Goal: Task Accomplishment & Management: Use online tool/utility

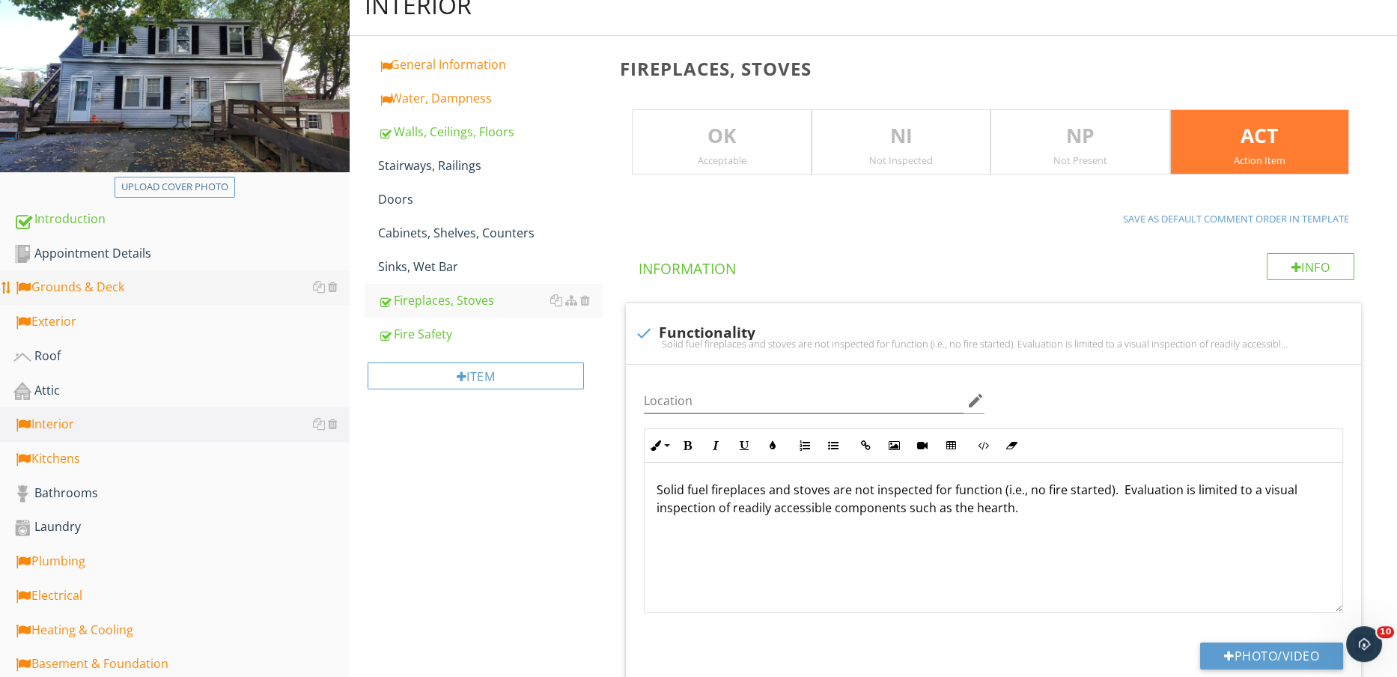
scroll to position [189, 0]
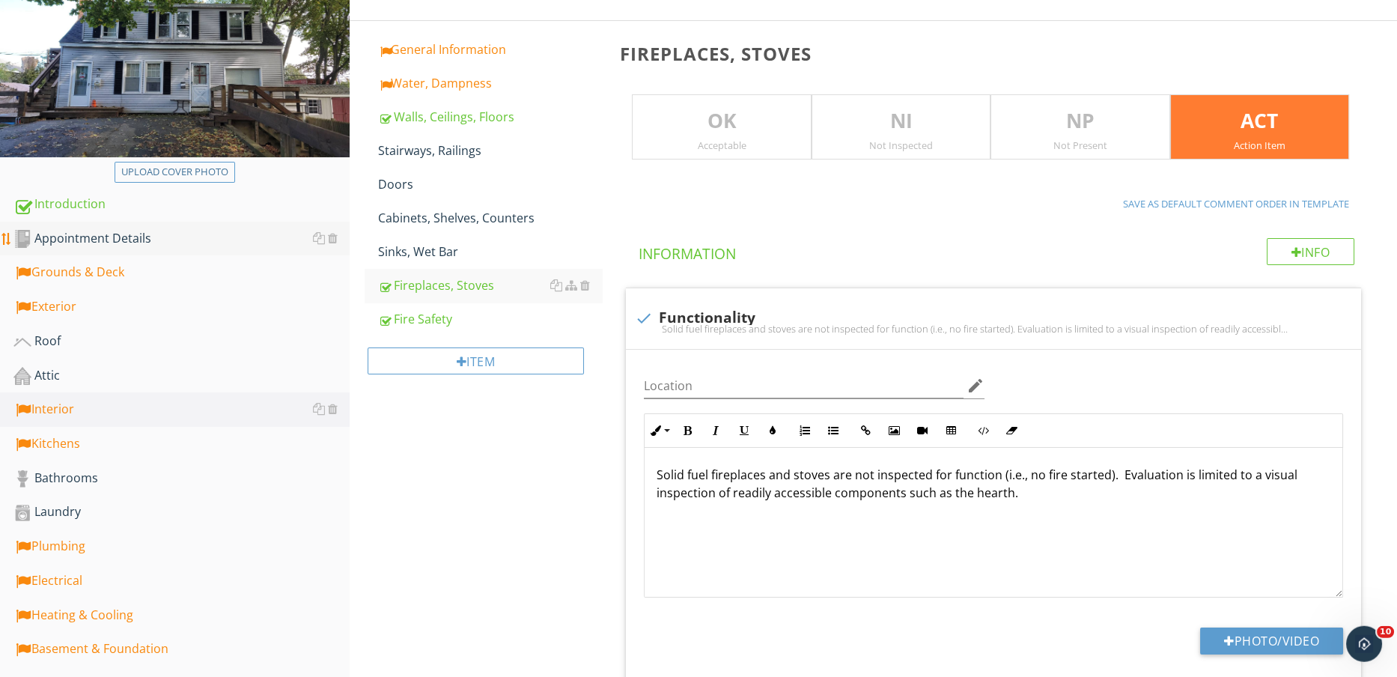
click at [133, 231] on div "Appointment Details" at bounding box center [181, 238] width 336 height 19
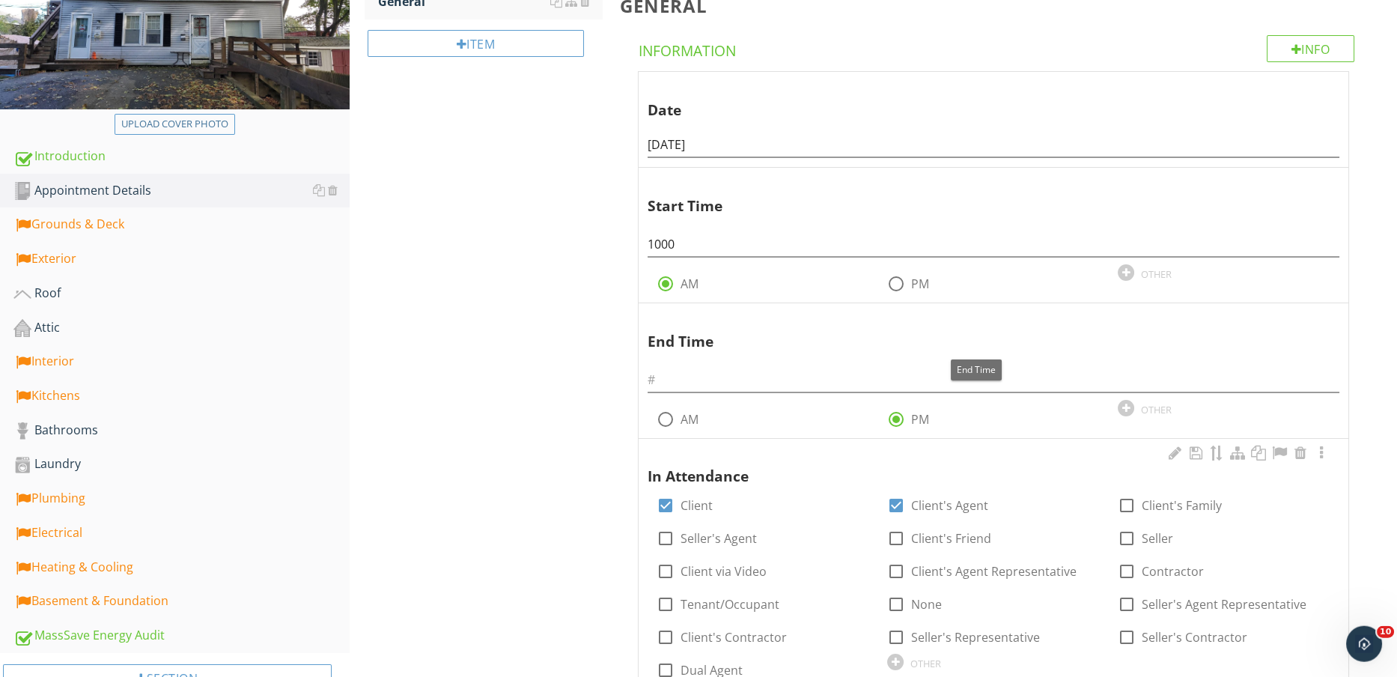
scroll to position [316, 0]
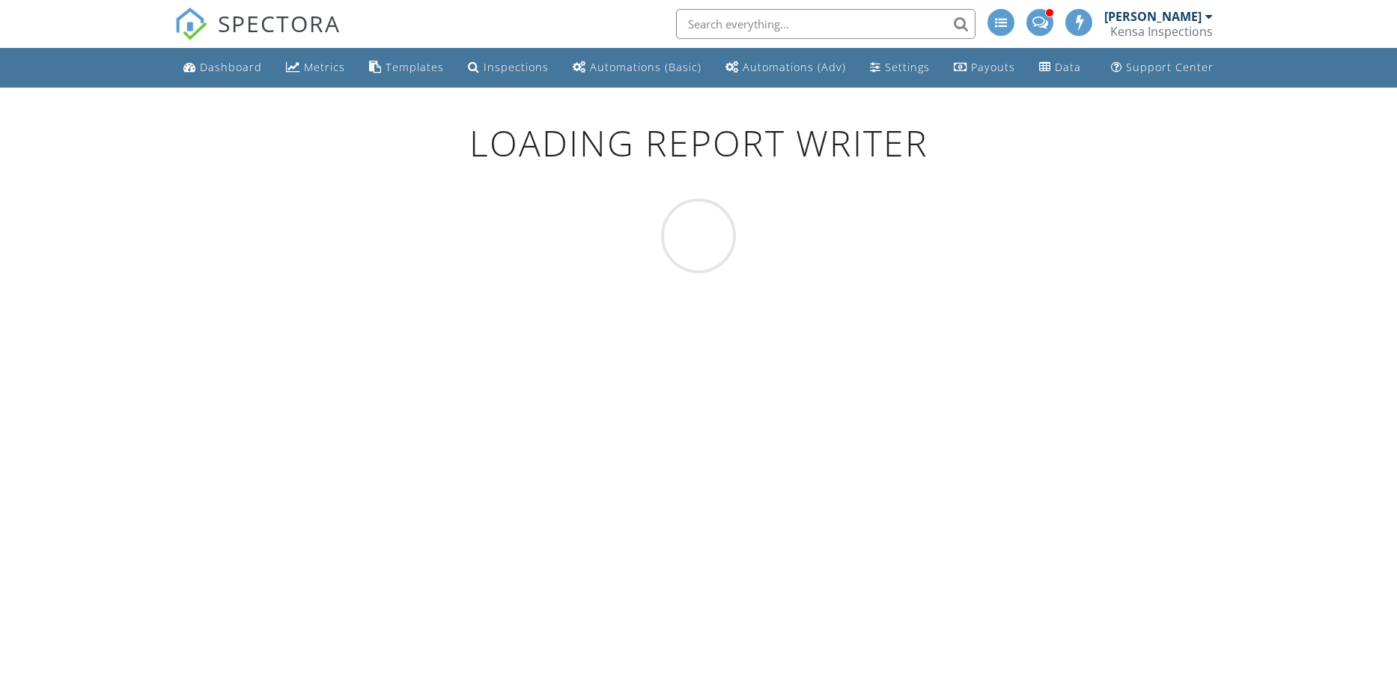
scroll to position [87, 0]
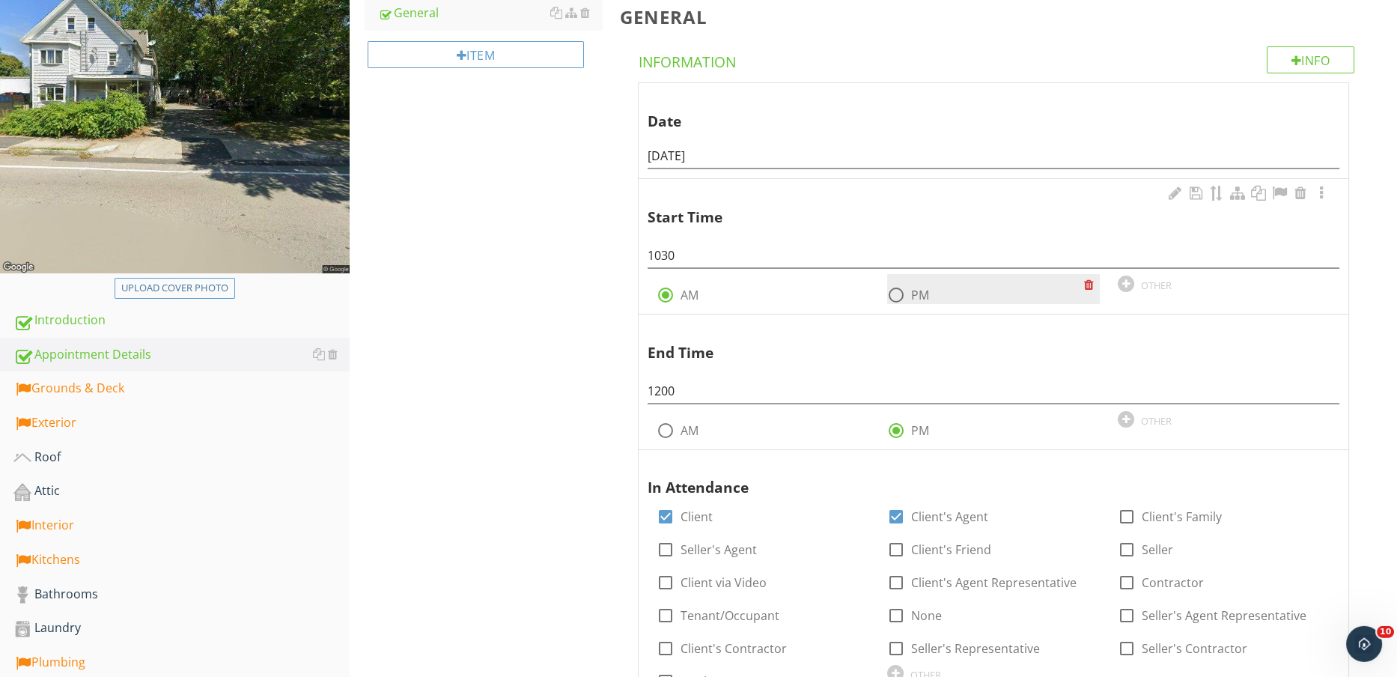
scroll to position [231, 0]
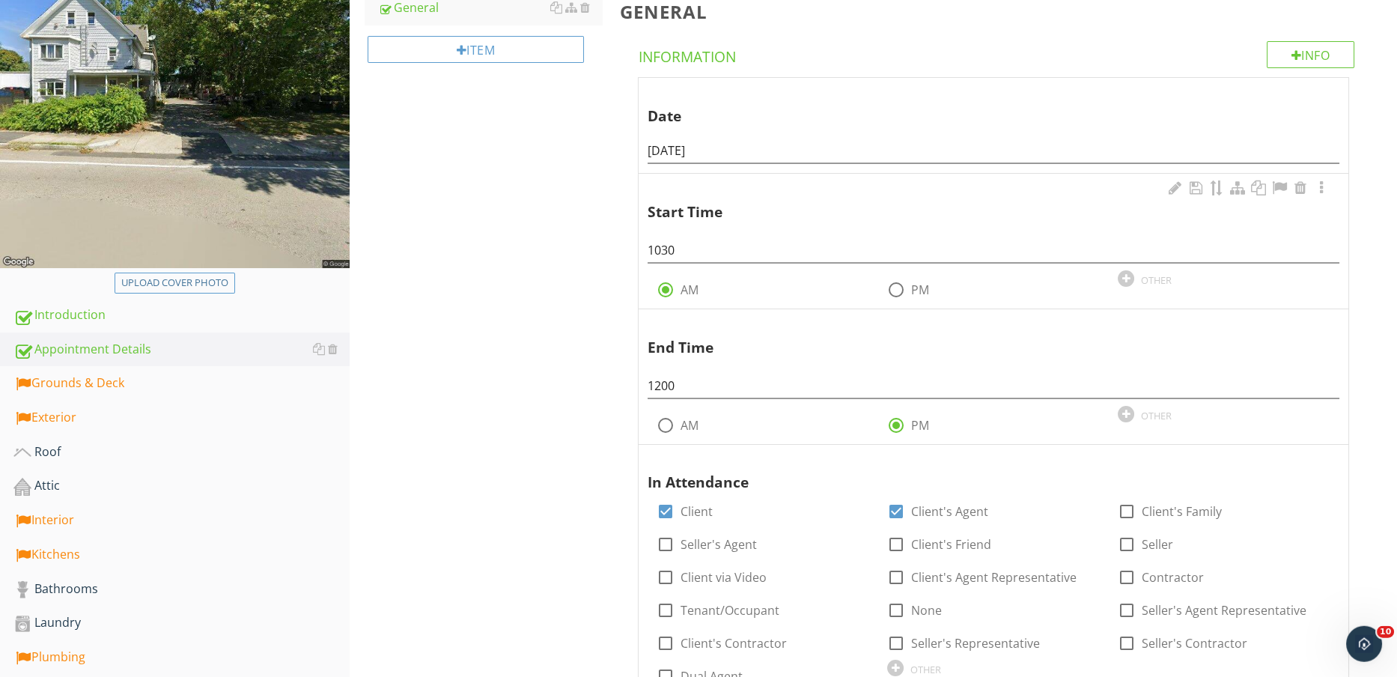
click at [878, 263] on div "Start Time 1030 radio_button_checked AM radio_button_unchecked PM OTHER" at bounding box center [994, 238] width 692 height 121
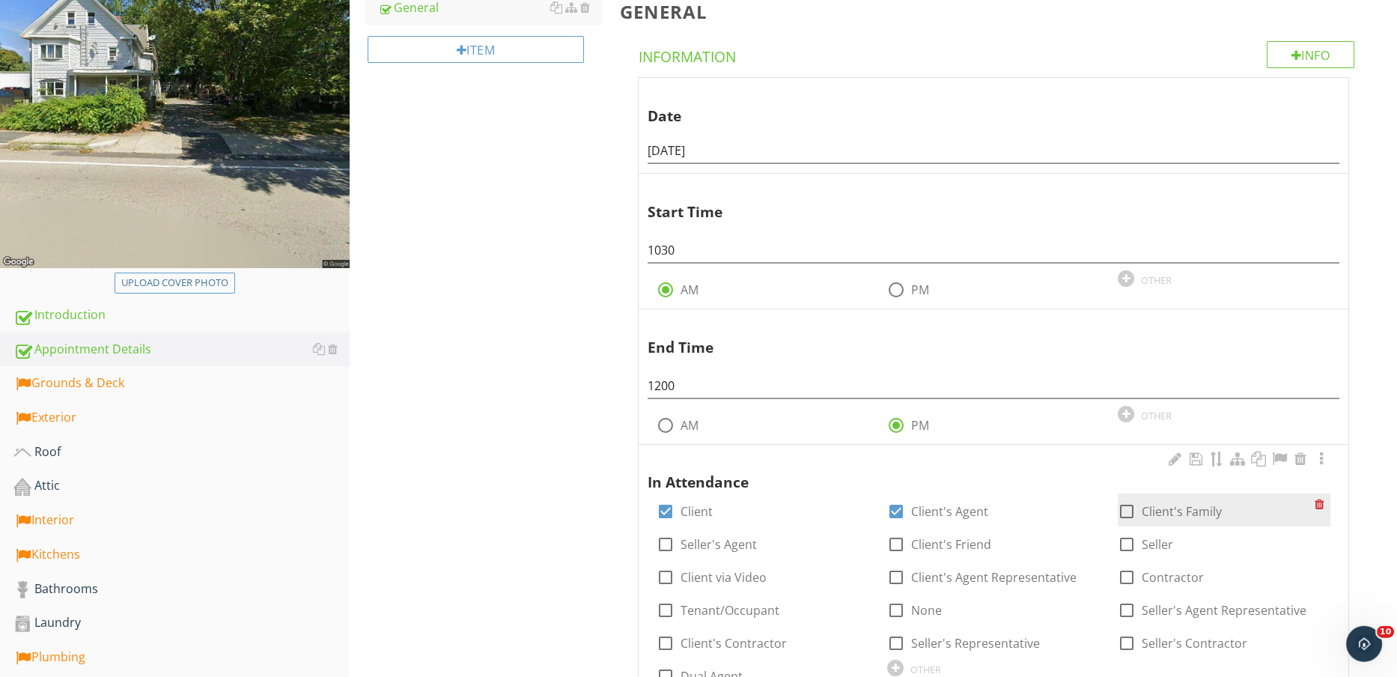
click at [1178, 509] on label "Client's Family" at bounding box center [1182, 511] width 80 height 15
checkbox input "true"
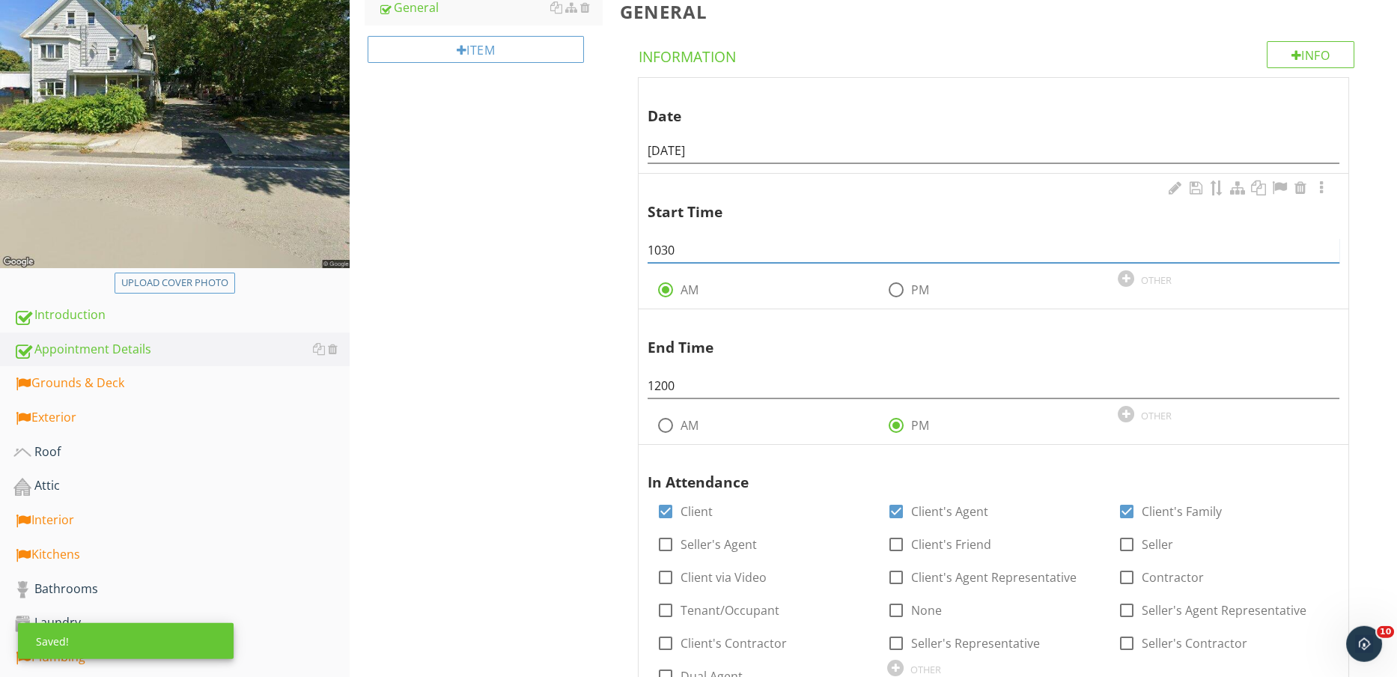
click at [806, 249] on input "1030" at bounding box center [994, 250] width 692 height 25
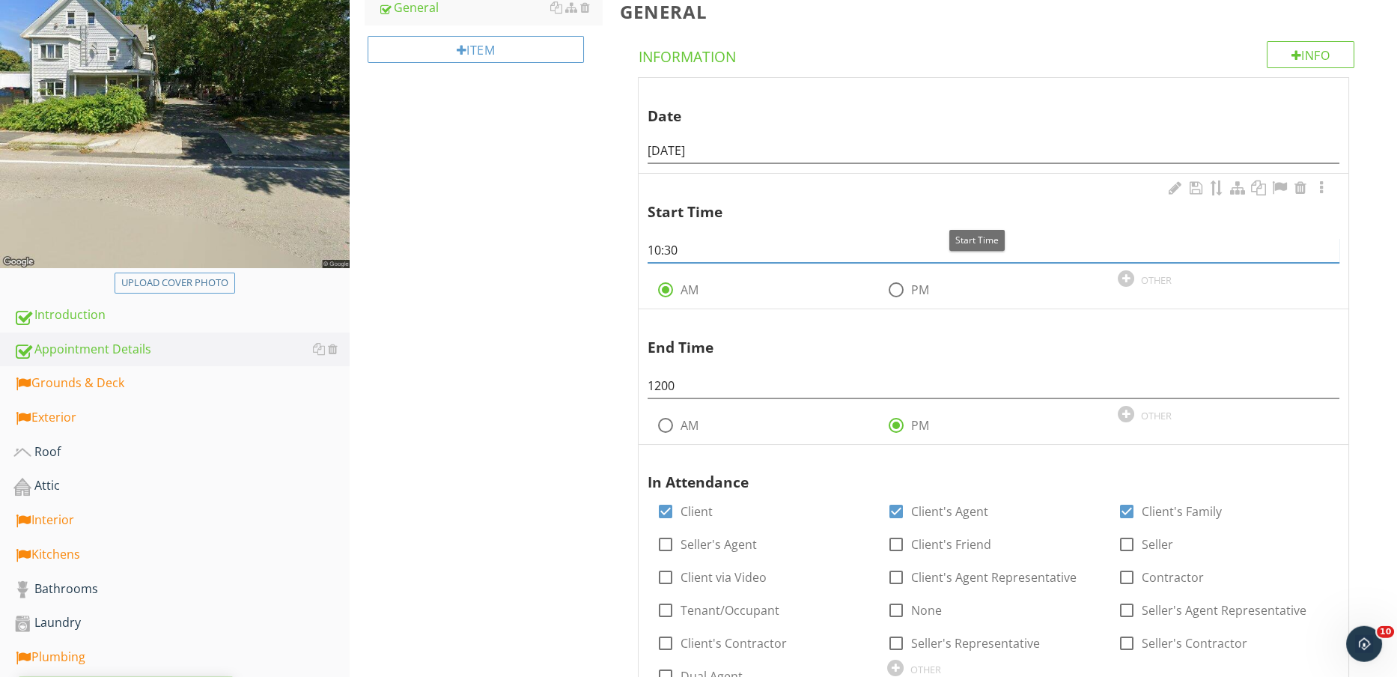
type input "10:30"
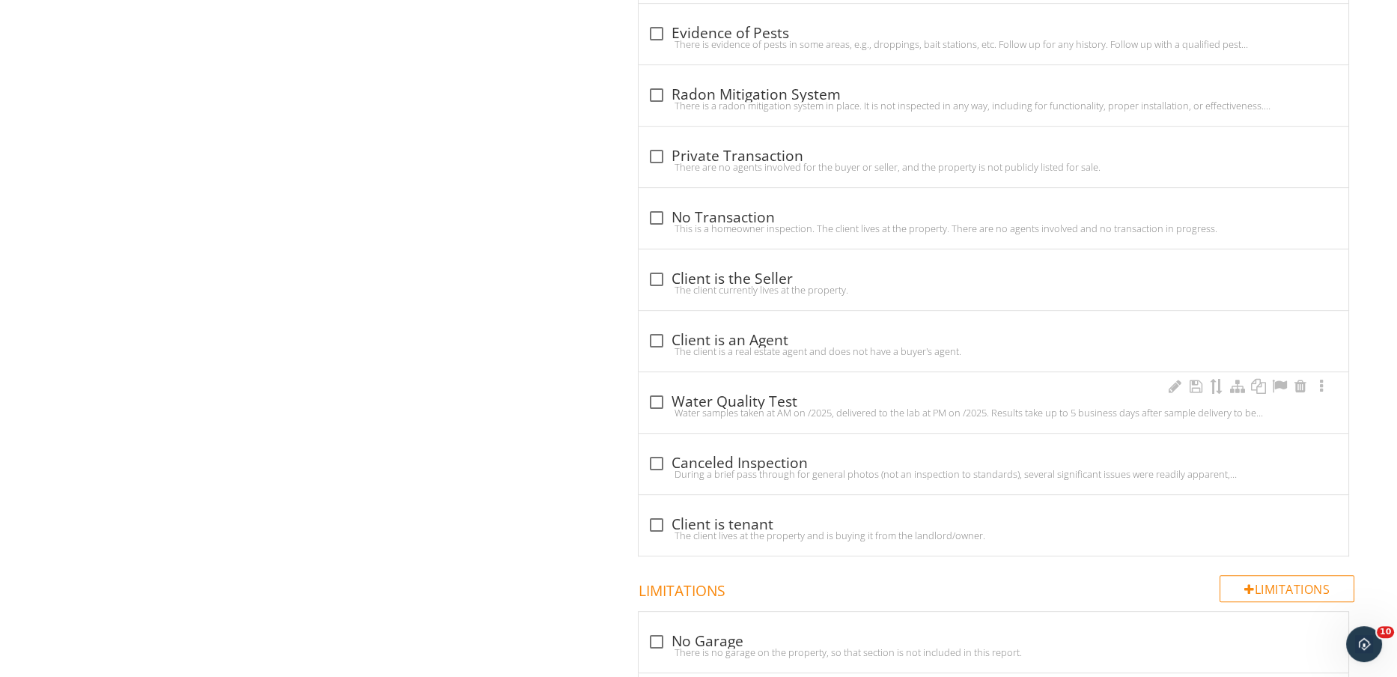
scroll to position [1965, 0]
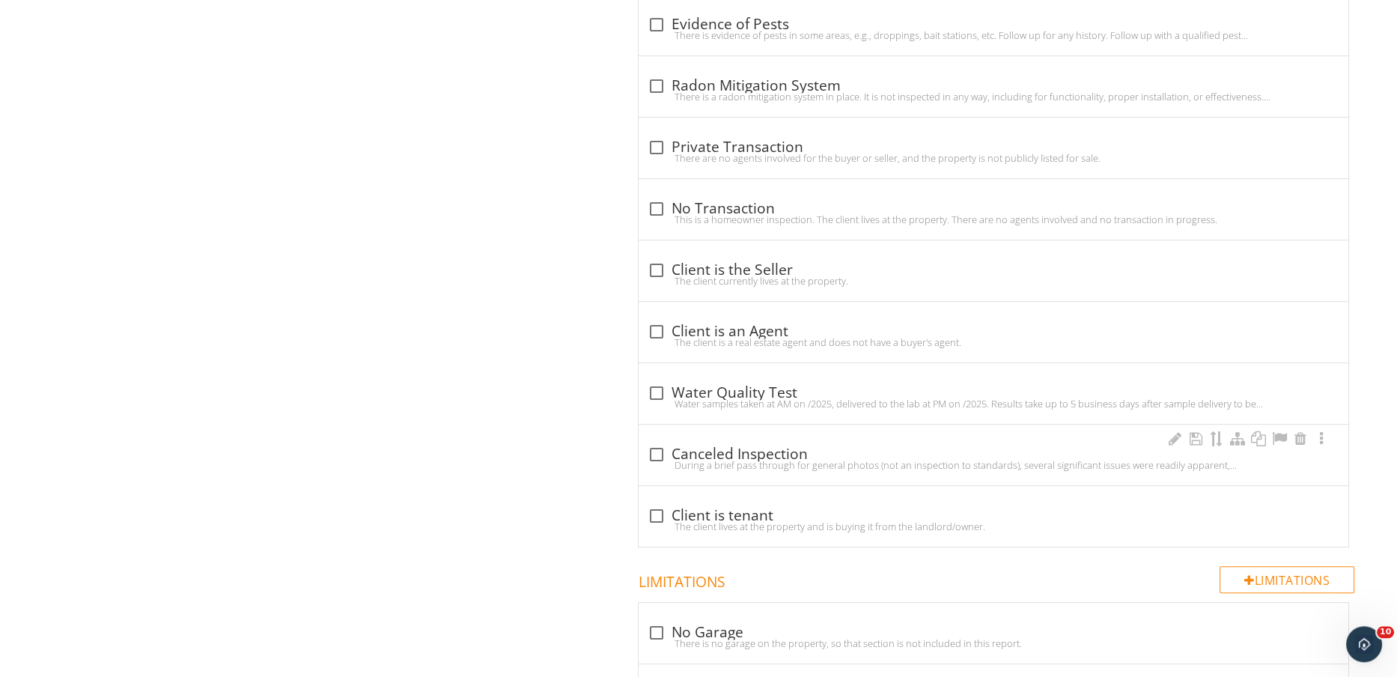
type input "12:00"
click at [702, 459] on div "During a brief pass through for general photos (not an inspection to standards)…" at bounding box center [994, 465] width 692 height 12
checkbox input "true"
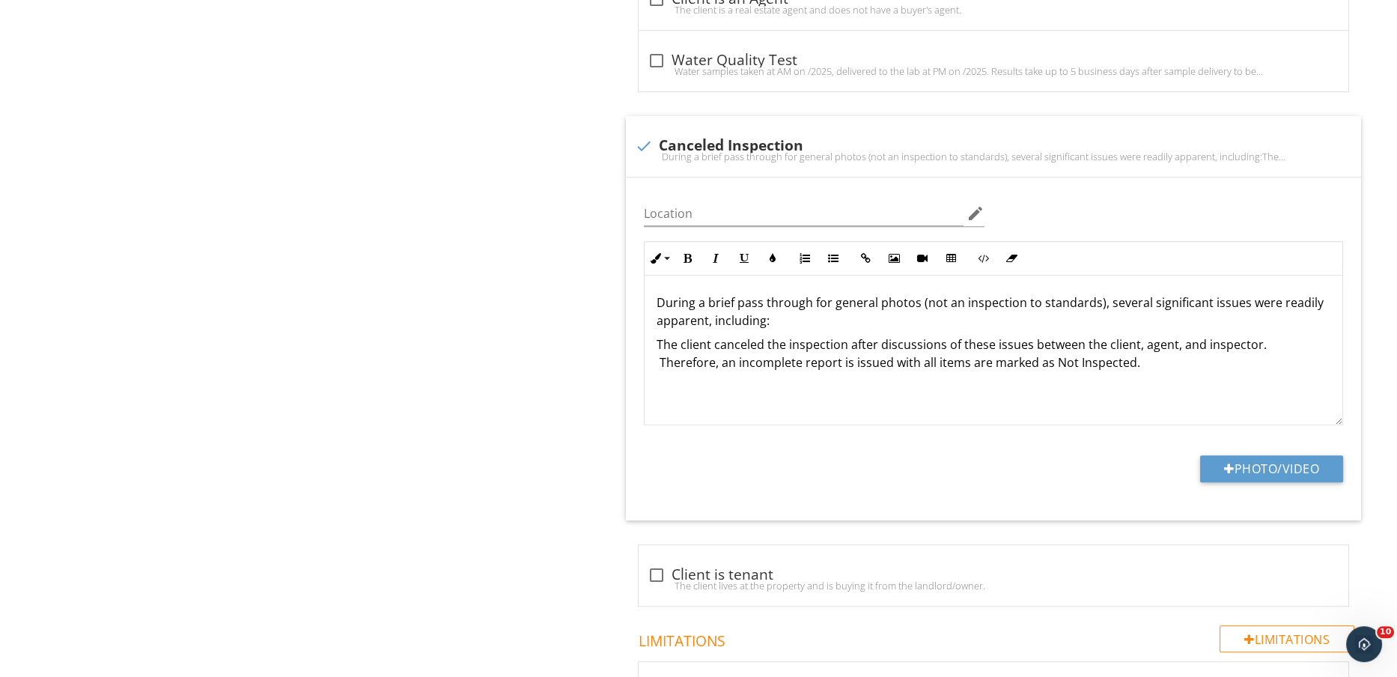
scroll to position [2299, 0]
click at [919, 314] on p "During a brief pass through for general photos (not an inspection to standards)…" at bounding box center [994, 310] width 674 height 36
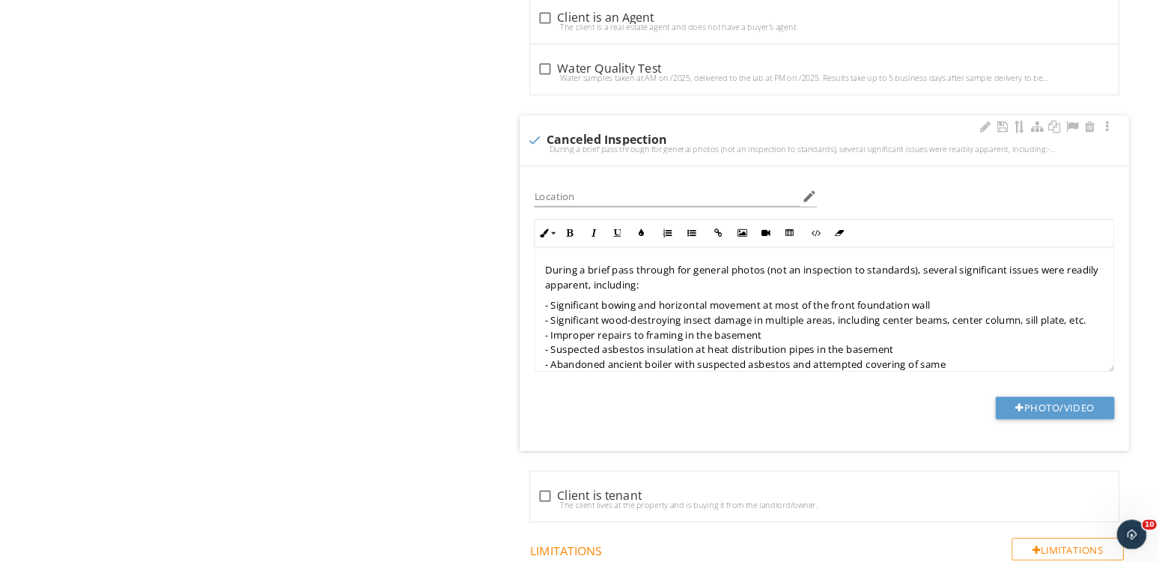
scroll to position [2272, 0]
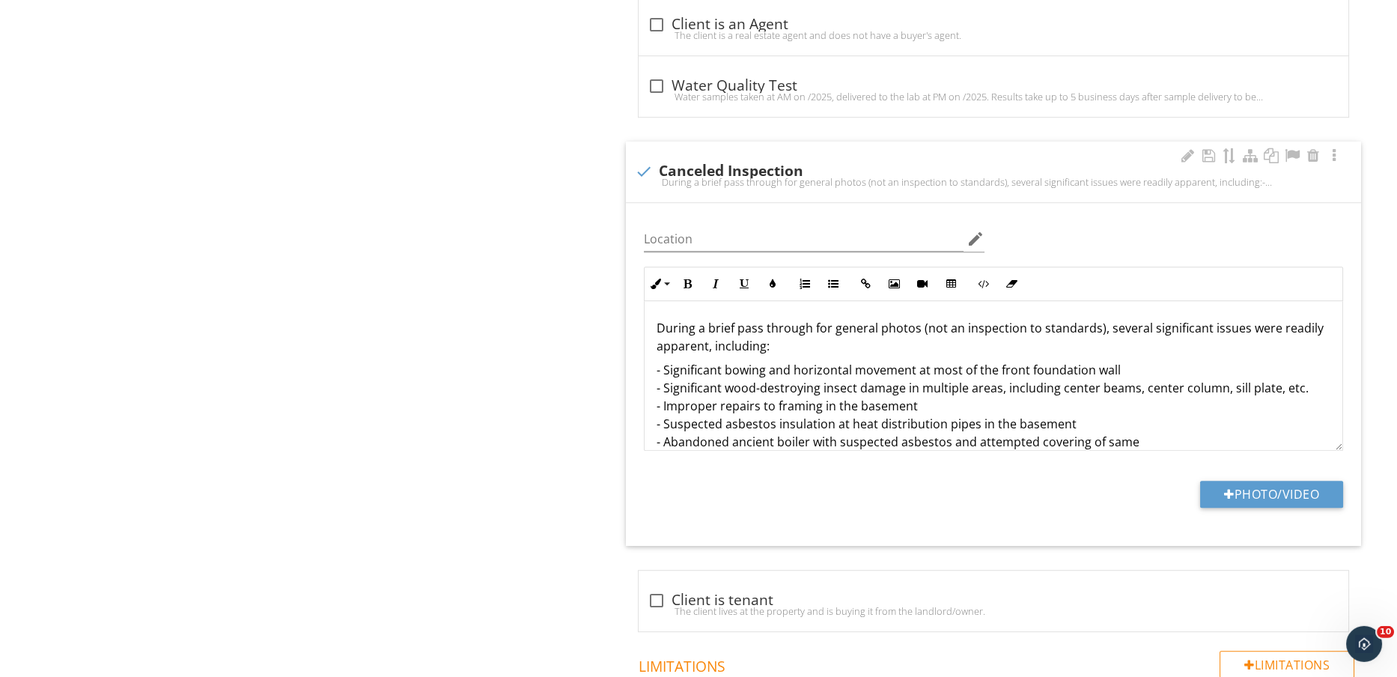
click at [1131, 369] on p "- Significant bowing and horizontal movement at most of the front foundation wa…" at bounding box center [994, 451] width 674 height 180
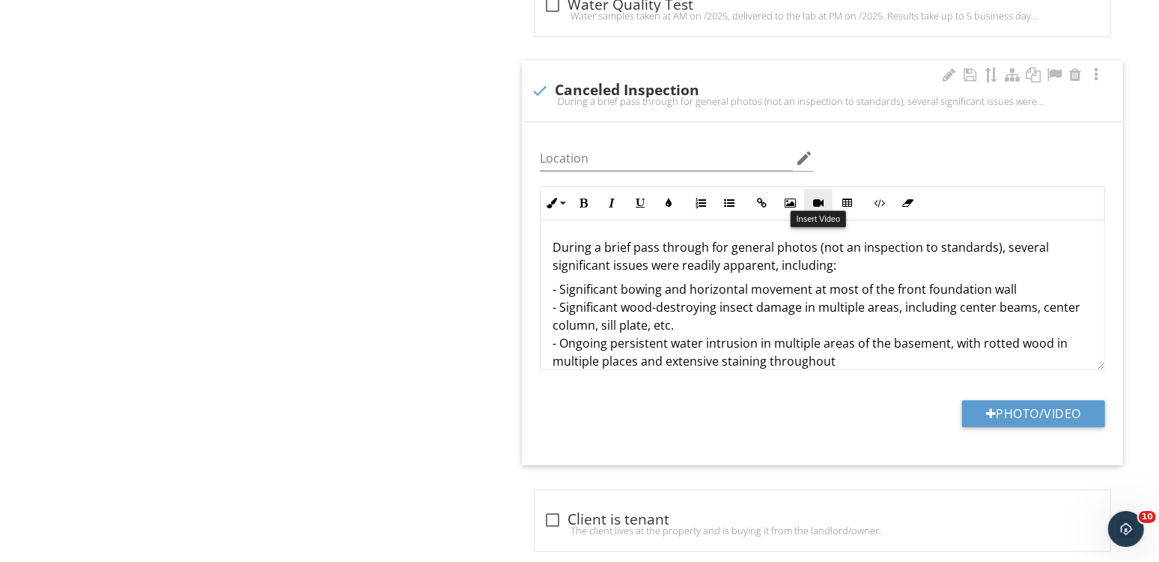
scroll to position [2474, 0]
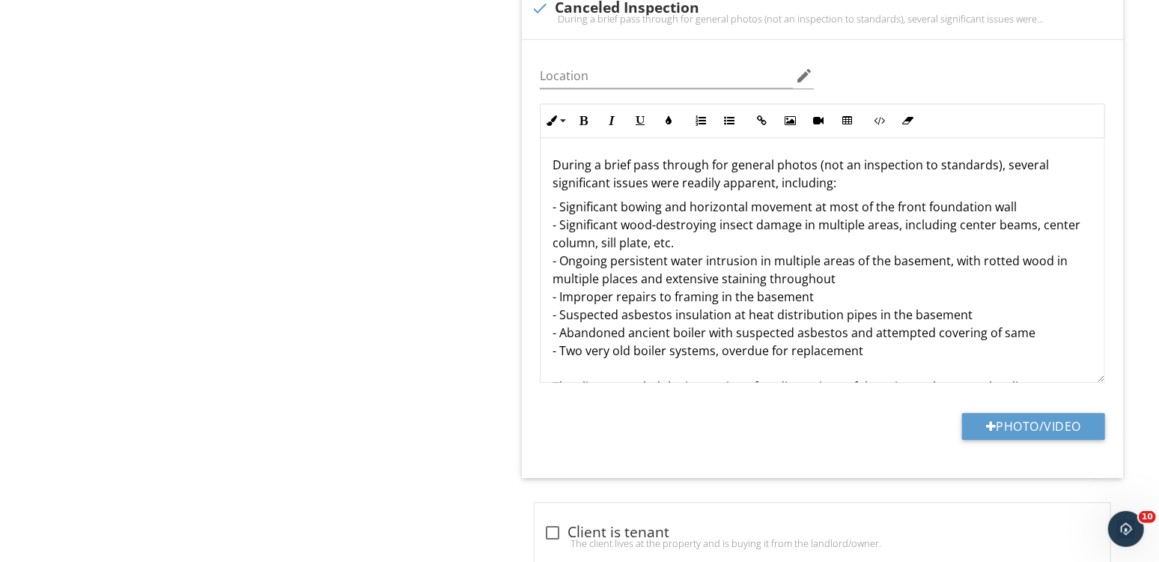
drag, startPoint x: 1102, startPoint y: 278, endPoint x: 1087, endPoint y: 374, distance: 97.0
click at [1087, 374] on div "During a brief pass through for general photos (not an inspection to standards)…" at bounding box center [822, 260] width 565 height 245
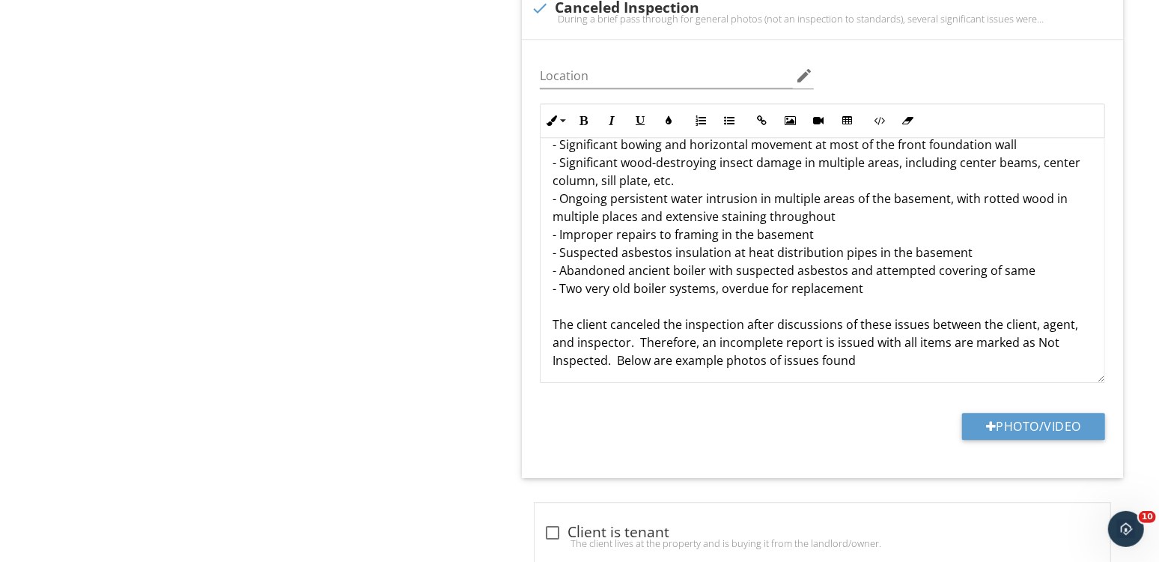
scroll to position [67, 0]
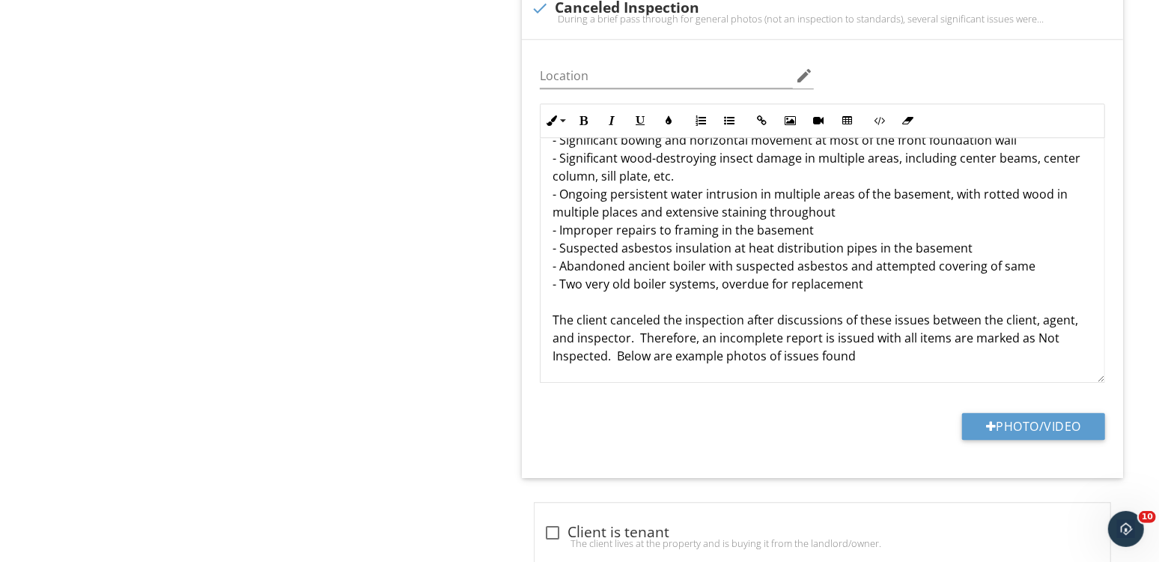
click at [924, 350] on p "- Significant bowing and horizontal movement at most of the front foundation wa…" at bounding box center [823, 248] width 540 height 234
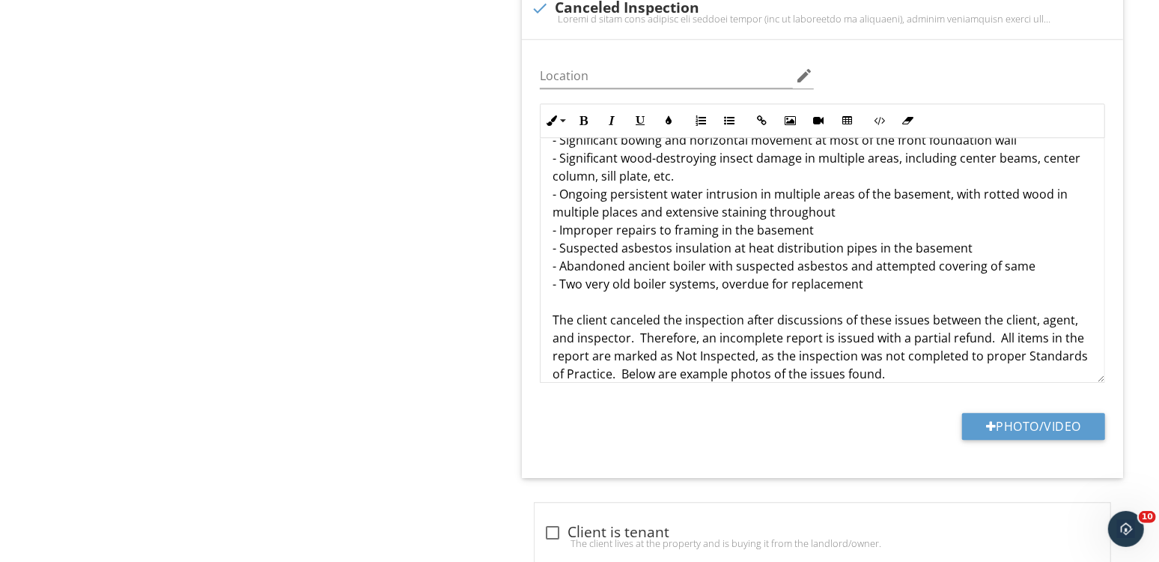
click at [651, 189] on p "- Significant bowing and horizontal movement at most of the front foundation wa…" at bounding box center [823, 257] width 540 height 252
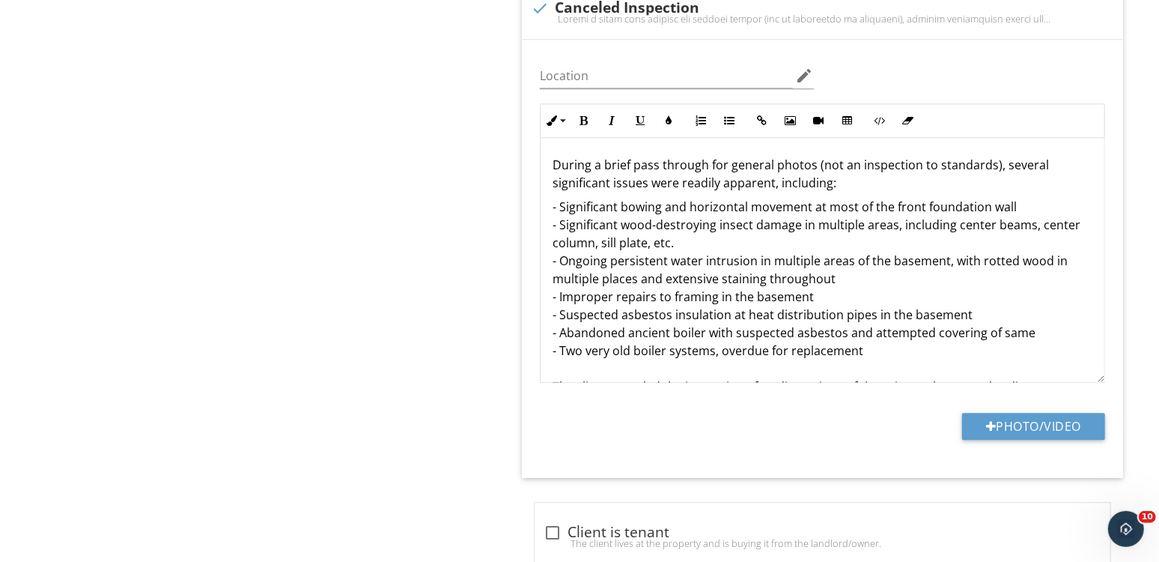
click at [621, 221] on p "- Significant bowing and horizontal movement at most of the front foundation wa…" at bounding box center [823, 324] width 540 height 252
click at [846, 156] on p "During a brief pass through for general photos (not an inspection to standards)…" at bounding box center [823, 174] width 540 height 36
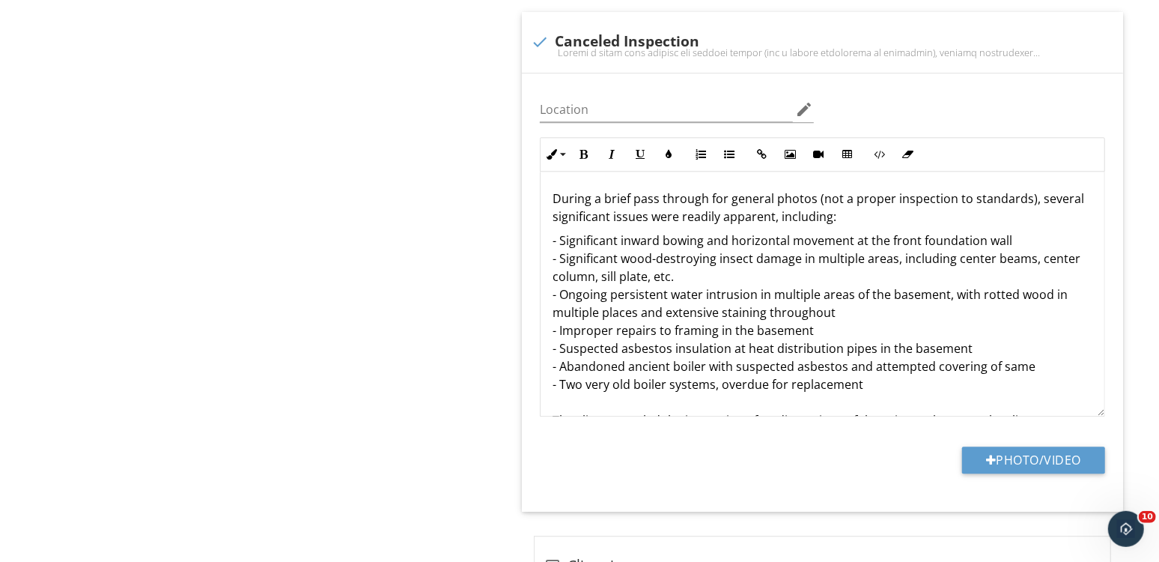
scroll to position [2438, 0]
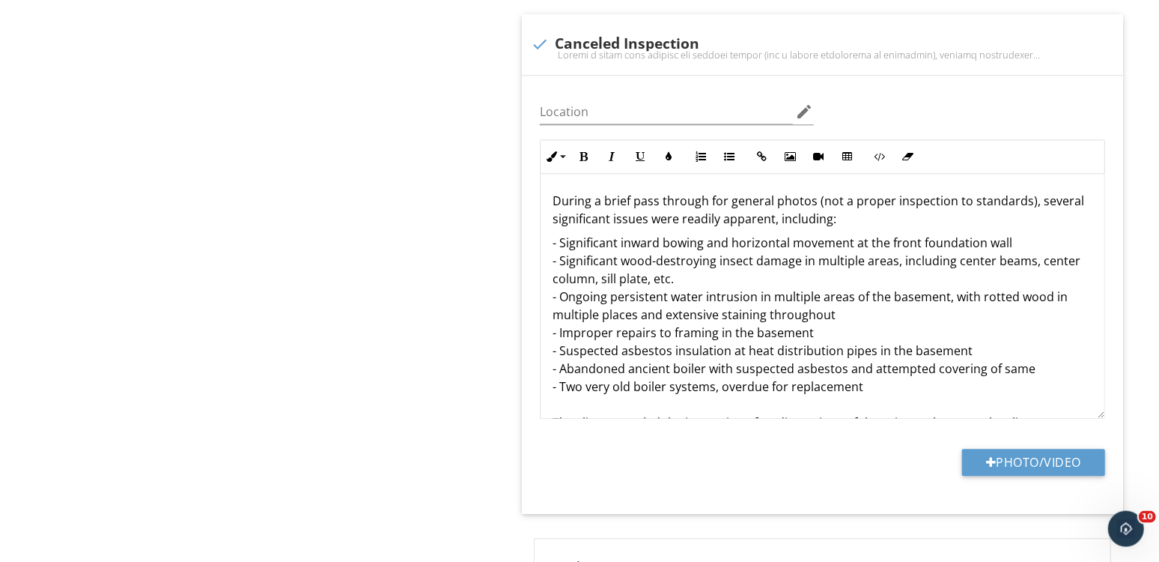
click at [731, 339] on p "- Significant inward bowing and horizontal movement at the front foundation wal…" at bounding box center [823, 360] width 540 height 252
click at [743, 341] on p "- Significant inward bowing and horizontal movement at the front foundation wal…" at bounding box center [823, 360] width 540 height 252
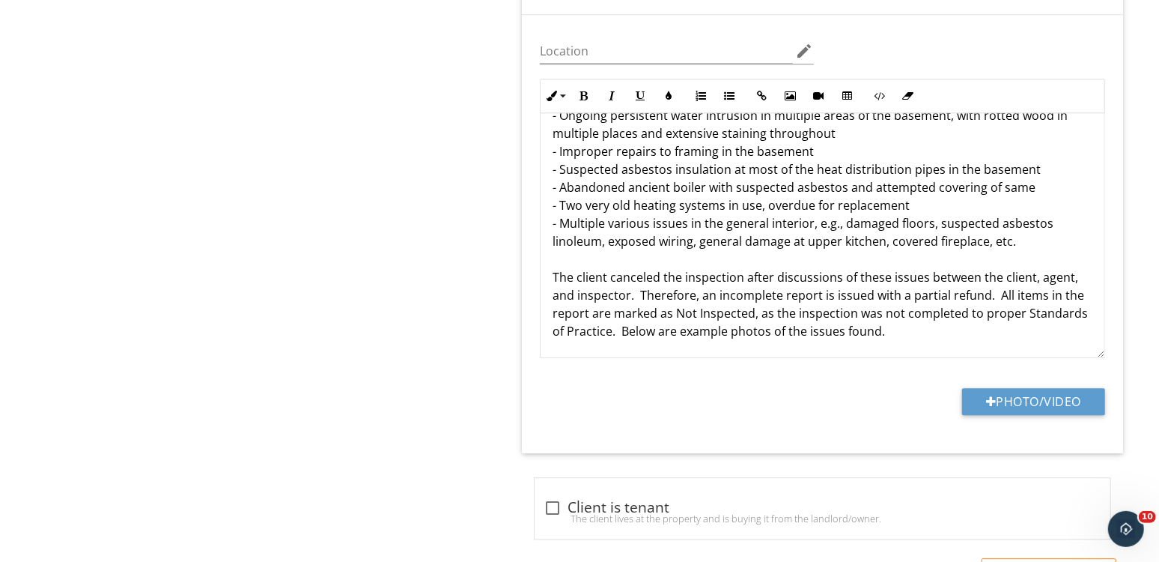
scroll to position [2502, 0]
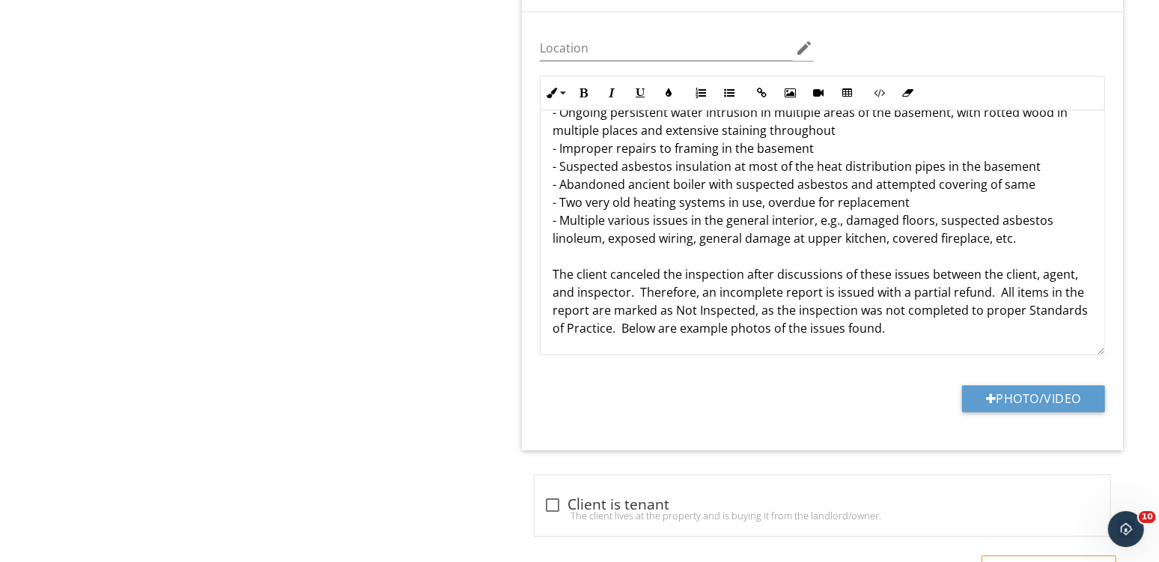
click at [608, 261] on p "- Significant inward bowing and horizontal movement at the front foundation wal…" at bounding box center [823, 192] width 540 height 287
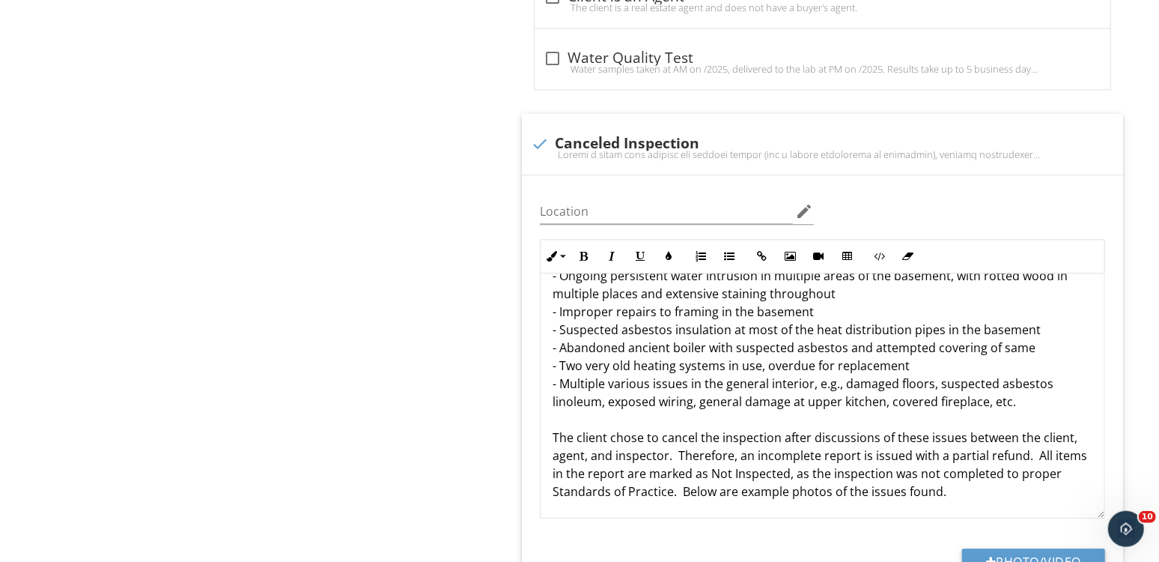
scroll to position [2337, 0]
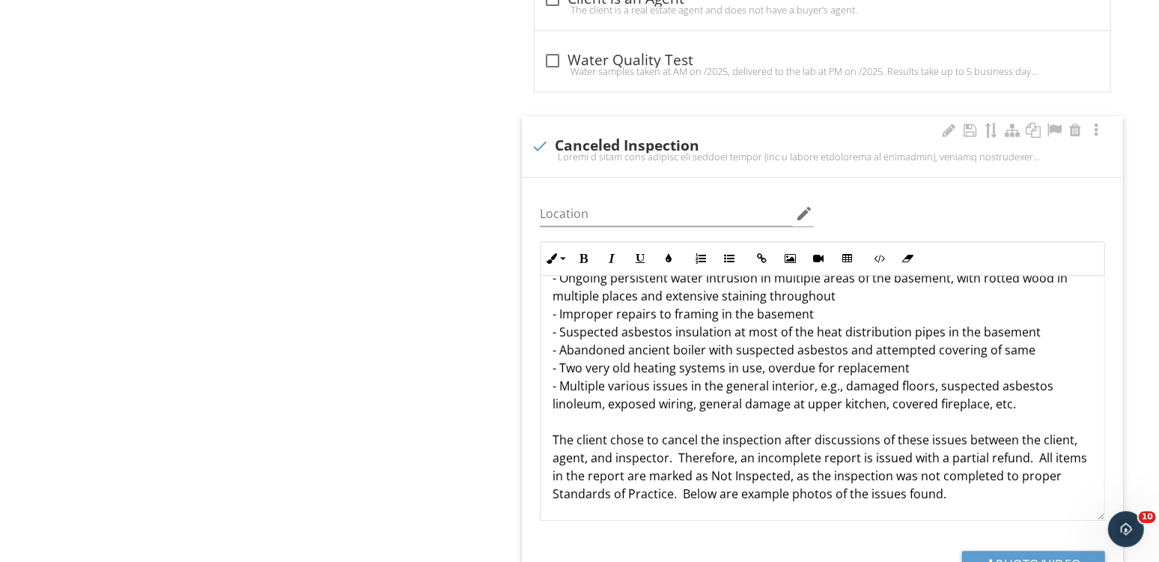
click at [809, 380] on p "- Significant inward bowing and horizontal movement at the front foundation wal…" at bounding box center [823, 358] width 540 height 287
click at [1012, 394] on p "- Significant inward bowing and horizontal movement at the front foundation wal…" at bounding box center [823, 358] width 540 height 287
